Goal: Information Seeking & Learning: Learn about a topic

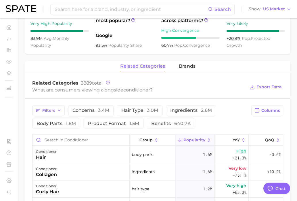
scroll to position [230, 0]
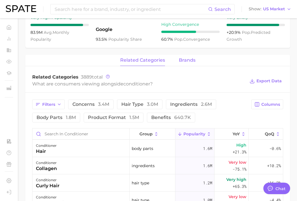
click at [194, 61] on span "brands" at bounding box center [187, 60] width 17 height 5
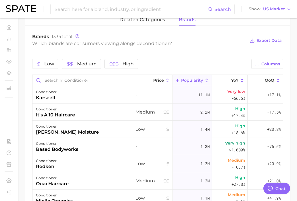
scroll to position [271, 0]
click at [265, 60] on button "Columns" at bounding box center [267, 64] width 32 height 10
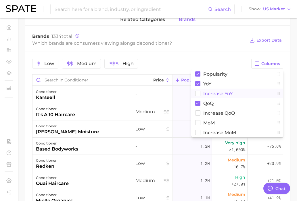
click at [195, 93] on rect at bounding box center [197, 93] width 5 height 5
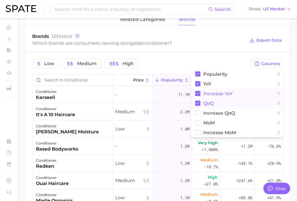
click at [198, 103] on icon at bounding box center [197, 103] width 5 height 5
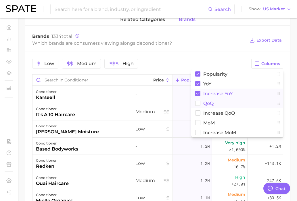
click at [186, 45] on div "Which brands are consumers viewing alongside conditioner ?" at bounding box center [138, 43] width 213 height 8
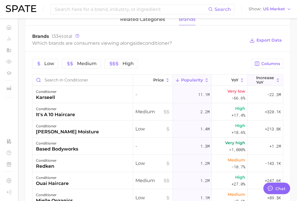
click at [269, 82] on span "Increase YoY" at bounding box center [265, 80] width 18 height 9
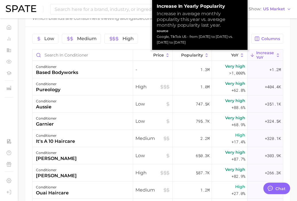
scroll to position [299, 0]
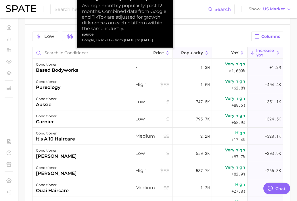
click at [190, 54] on span "Popularity" at bounding box center [192, 53] width 22 height 5
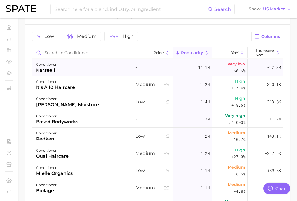
click at [113, 71] on div "conditioner karseell" at bounding box center [82, 67] width 101 height 17
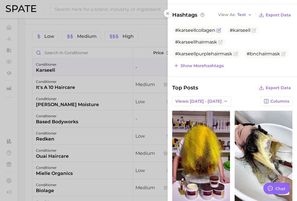
scroll to position [80, 0]
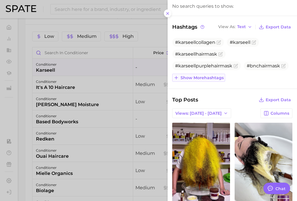
click at [206, 76] on span "Show more hashtags" at bounding box center [201, 78] width 43 height 5
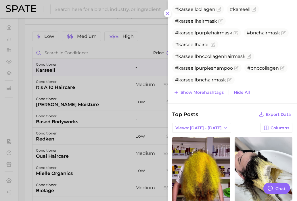
scroll to position [115, 0]
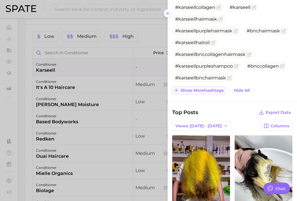
click at [205, 92] on span "Show more hashtags" at bounding box center [201, 90] width 43 height 5
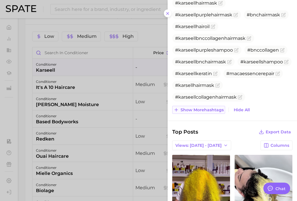
scroll to position [135, 0]
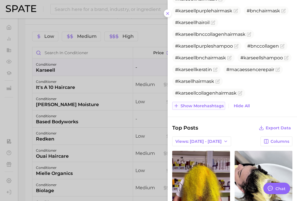
click at [203, 107] on span "Show more hashtags" at bounding box center [201, 106] width 43 height 5
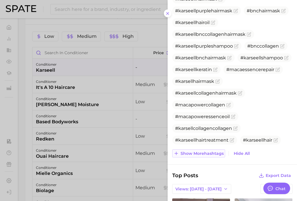
click at [205, 153] on span "Show more hashtags" at bounding box center [201, 153] width 43 height 5
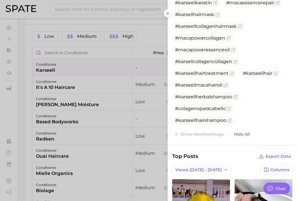
scroll to position [202, 0]
click at [109, 89] on div at bounding box center [148, 100] width 297 height 201
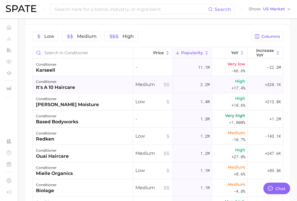
click at [103, 88] on div "conditioner it's a 10 haircare" at bounding box center [82, 84] width 101 height 17
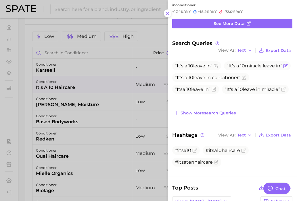
scroll to position [26, 0]
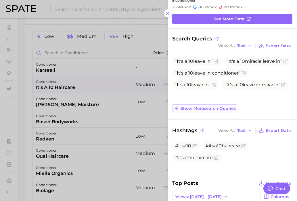
click at [209, 109] on span "Show more search queries" at bounding box center [207, 108] width 55 height 5
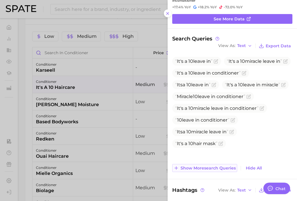
click at [213, 171] on button "Show more search queries" at bounding box center [204, 168] width 65 height 8
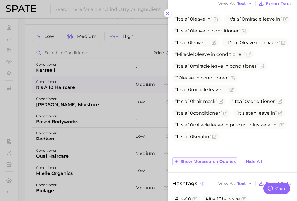
scroll to position [69, 0]
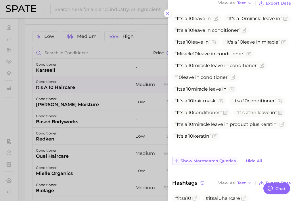
click at [203, 163] on button "Show more search queries" at bounding box center [204, 161] width 65 height 8
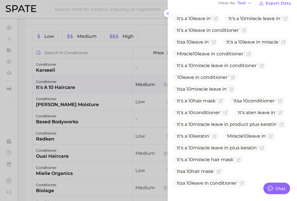
scroll to position [136, 0]
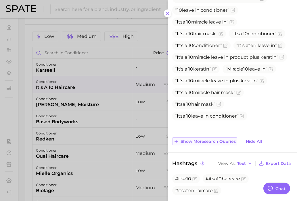
click at [204, 144] on button "Show more search queries" at bounding box center [204, 142] width 65 height 8
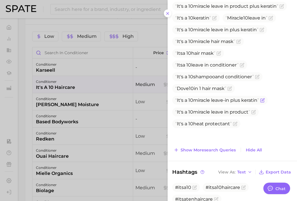
scroll to position [188, 0]
click at [118, 144] on div at bounding box center [148, 100] width 297 height 201
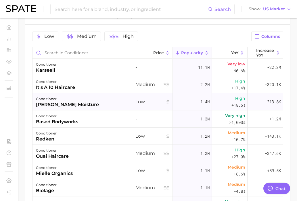
click at [109, 102] on div "conditioner [PERSON_NAME] moisture" at bounding box center [82, 101] width 101 height 17
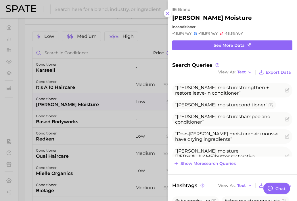
scroll to position [0, 0]
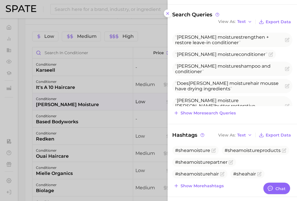
click at [118, 116] on div at bounding box center [148, 100] width 297 height 201
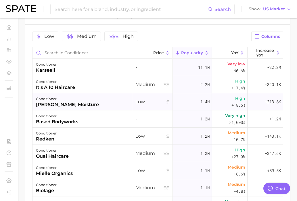
click at [115, 103] on div "conditioner [PERSON_NAME] moisture" at bounding box center [82, 101] width 101 height 17
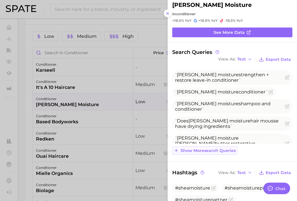
click at [220, 150] on span "Show more search queries" at bounding box center [207, 151] width 55 height 5
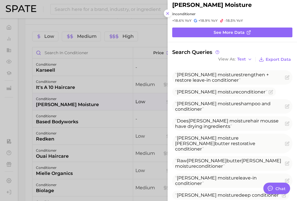
click at [98, 91] on div at bounding box center [148, 100] width 297 height 201
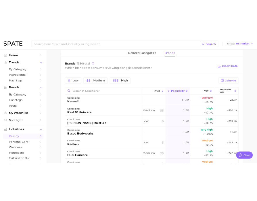
scroll to position [266, 0]
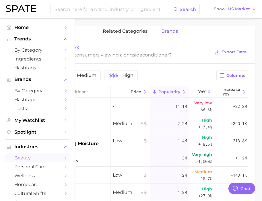
type textarea "x"
